Goal: Transaction & Acquisition: Book appointment/travel/reservation

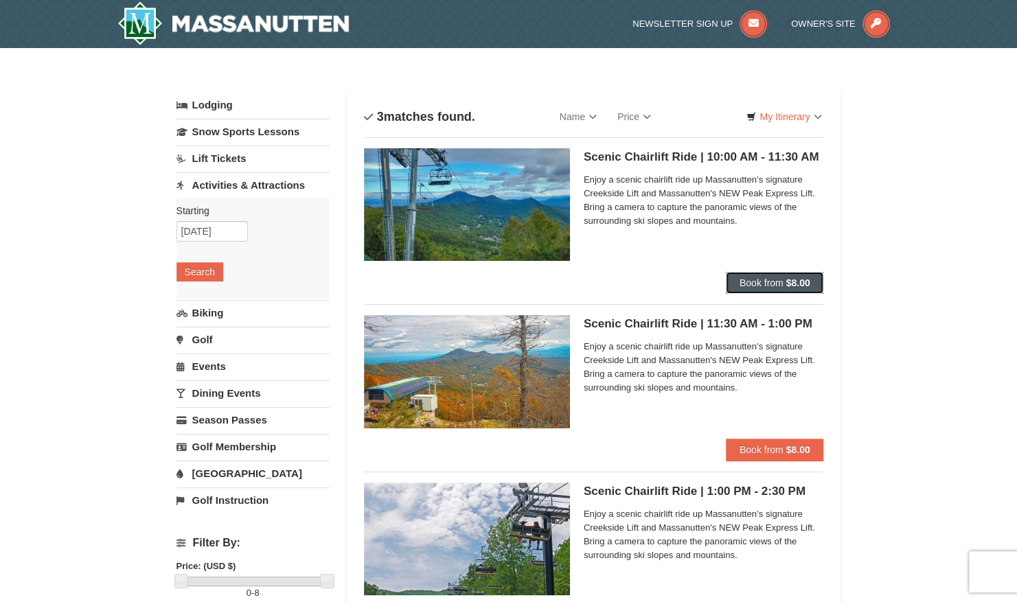
click at [747, 288] on button "Book from $8.00" at bounding box center [775, 283] width 98 height 22
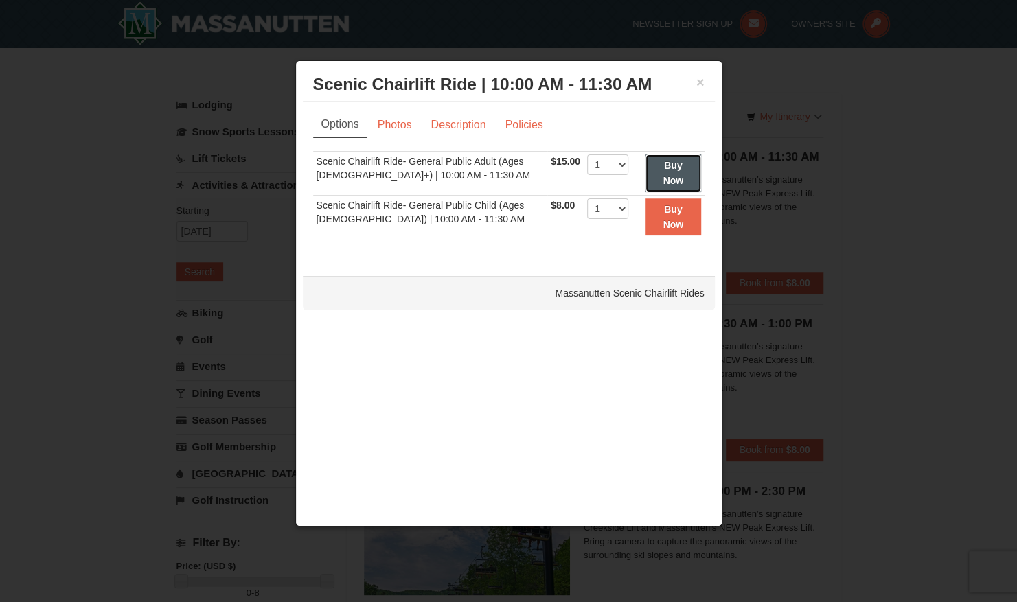
click at [657, 180] on button "Buy Now" at bounding box center [674, 174] width 56 height 38
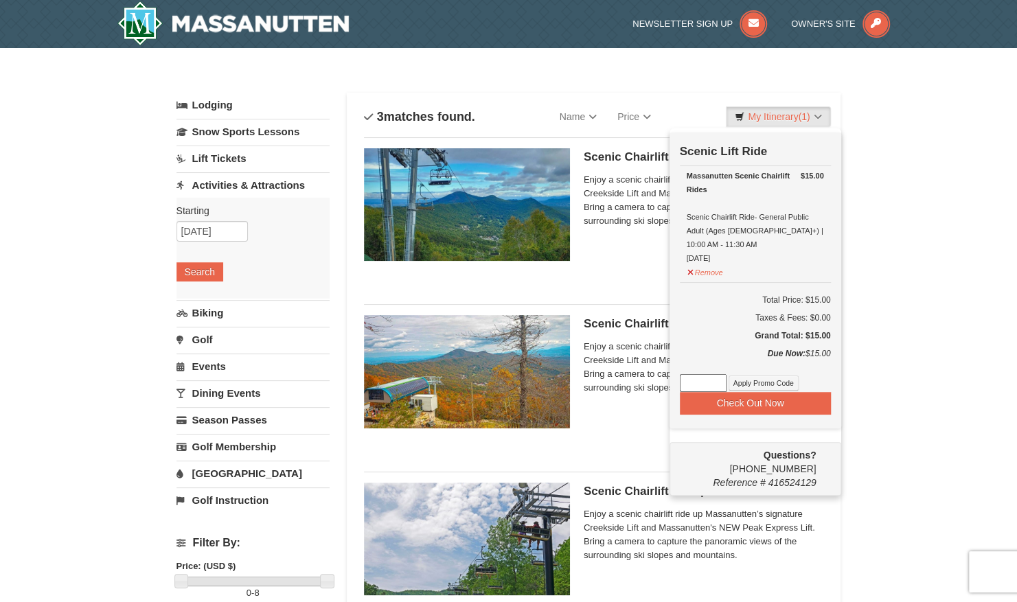
scroll to position [4, 0]
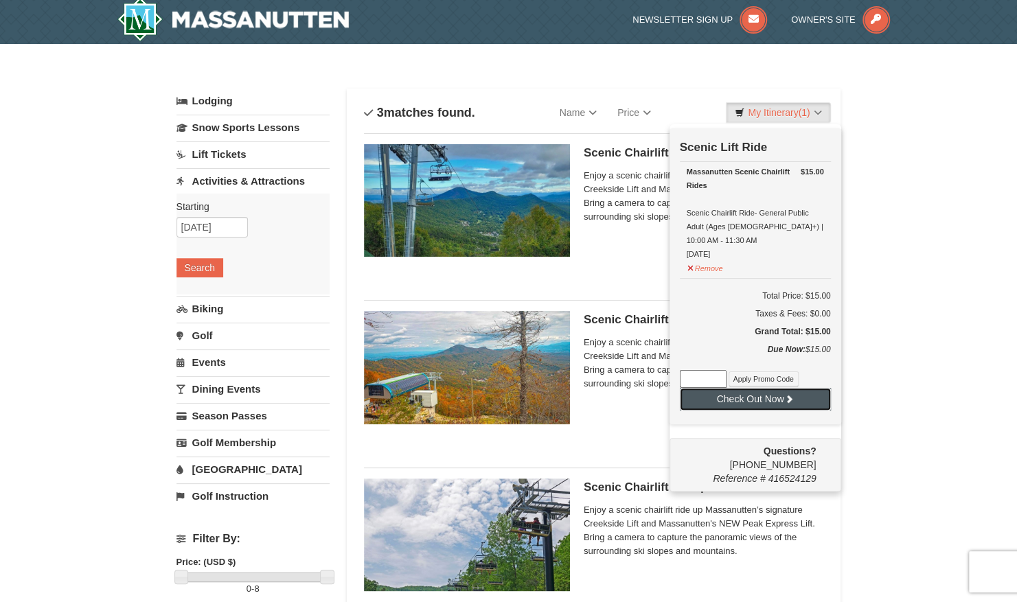
click at [734, 388] on button "Check Out Now" at bounding box center [755, 399] width 151 height 22
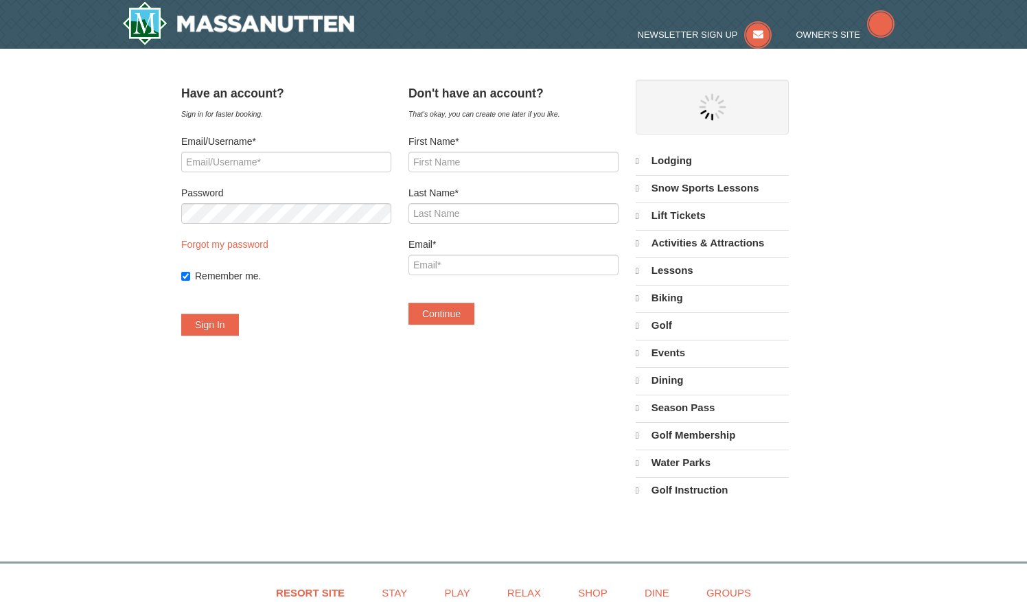
select select "10"
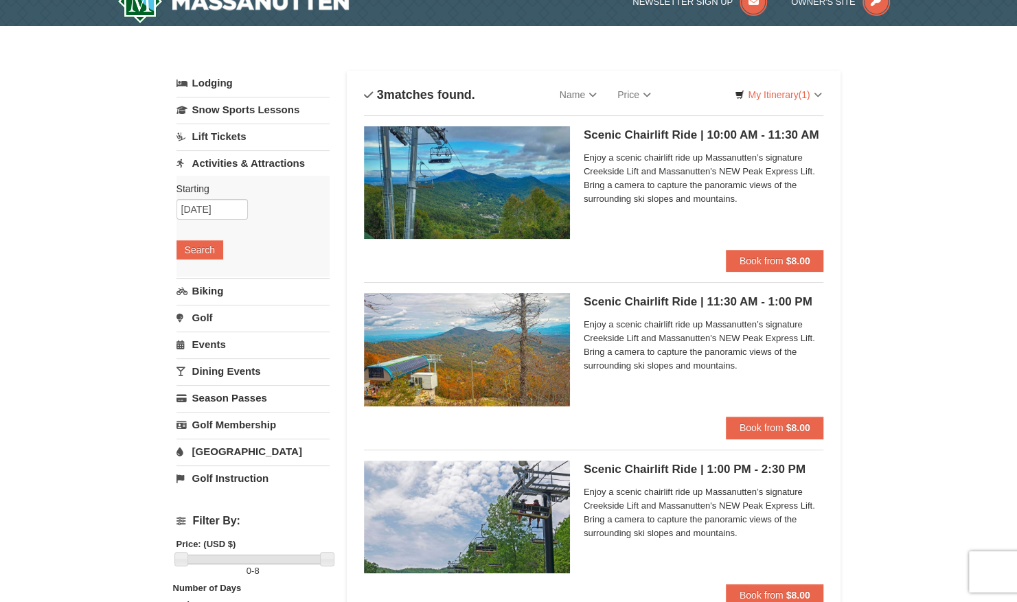
scroll to position [4, 0]
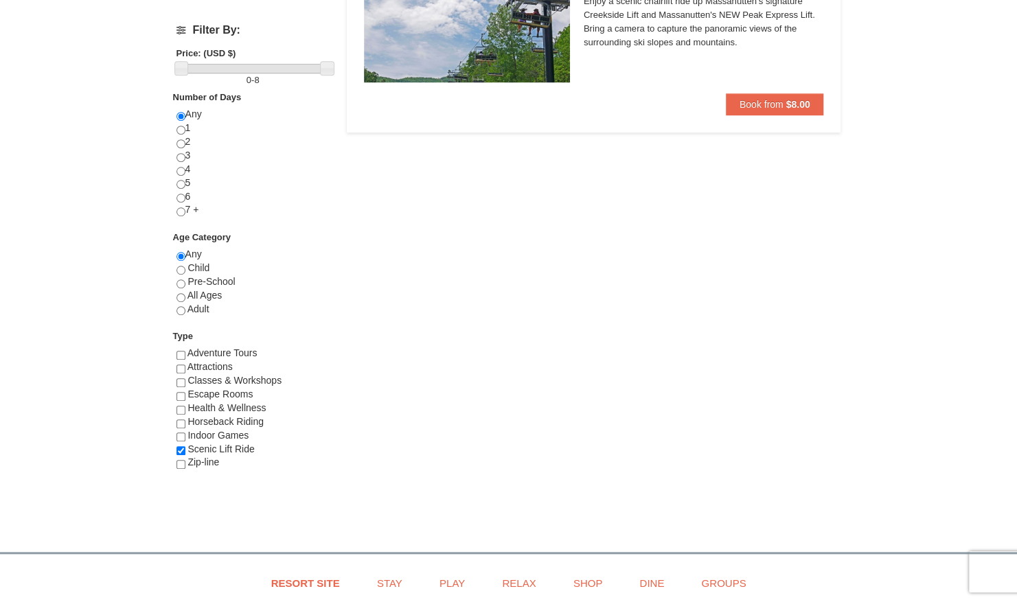
scroll to position [530, 0]
